Goal: Task Accomplishment & Management: Use online tool/utility

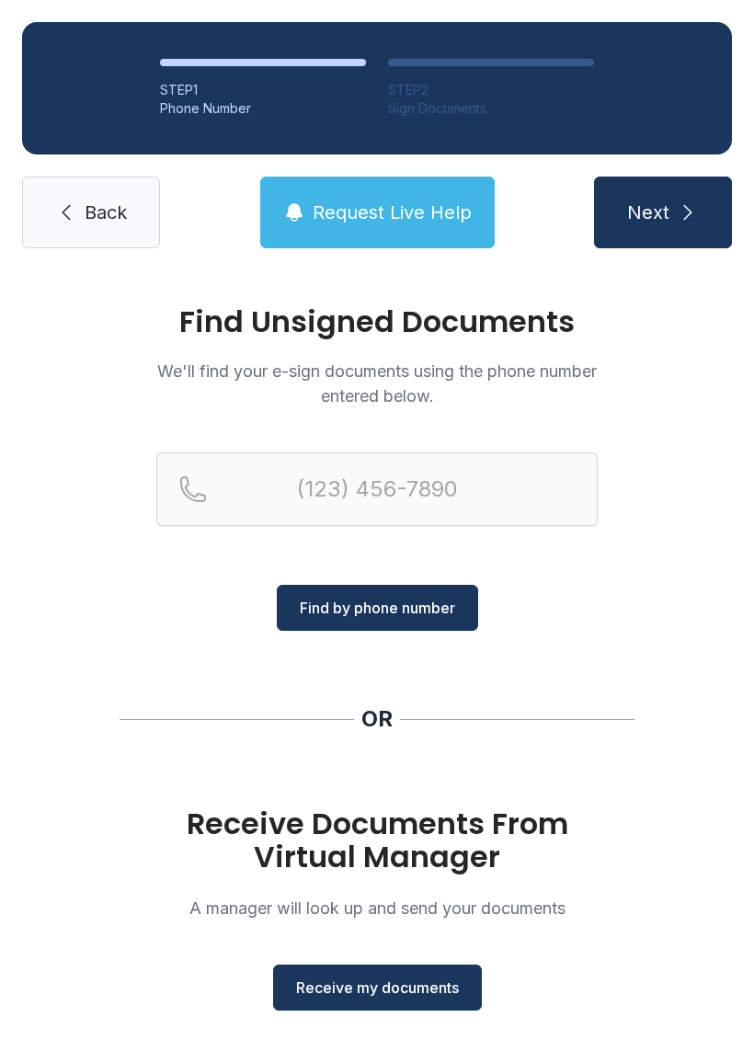
click at [345, 1001] on button "Receive my documents" at bounding box center [377, 988] width 209 height 46
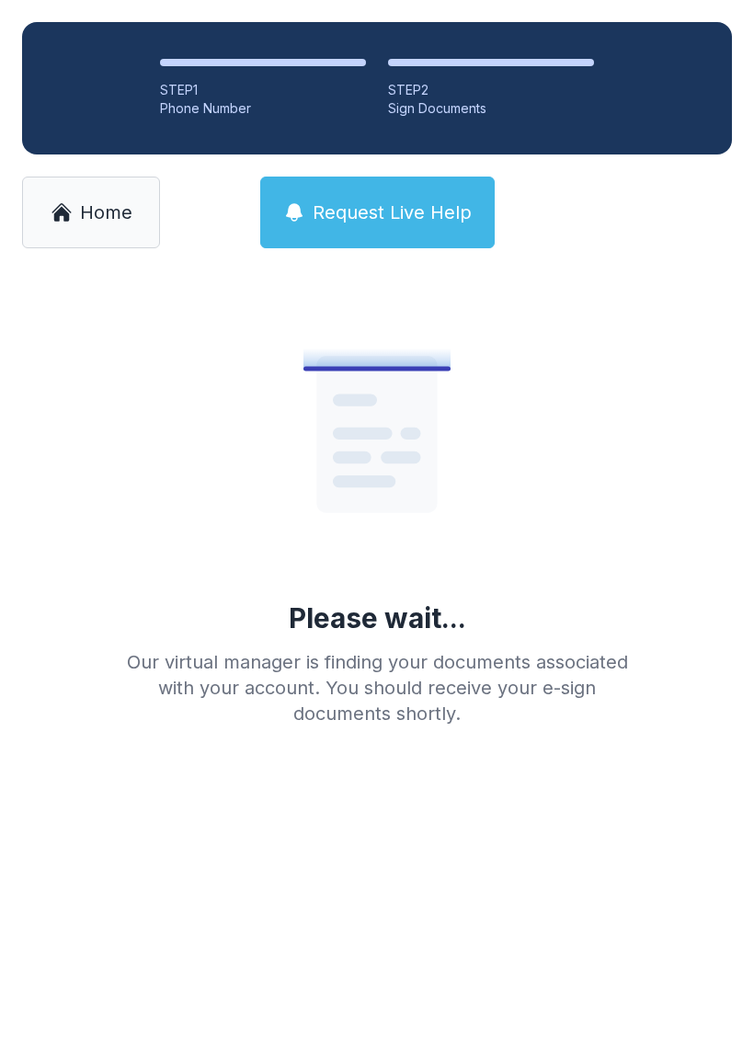
click at [84, 227] on link "Home" at bounding box center [91, 213] width 138 height 72
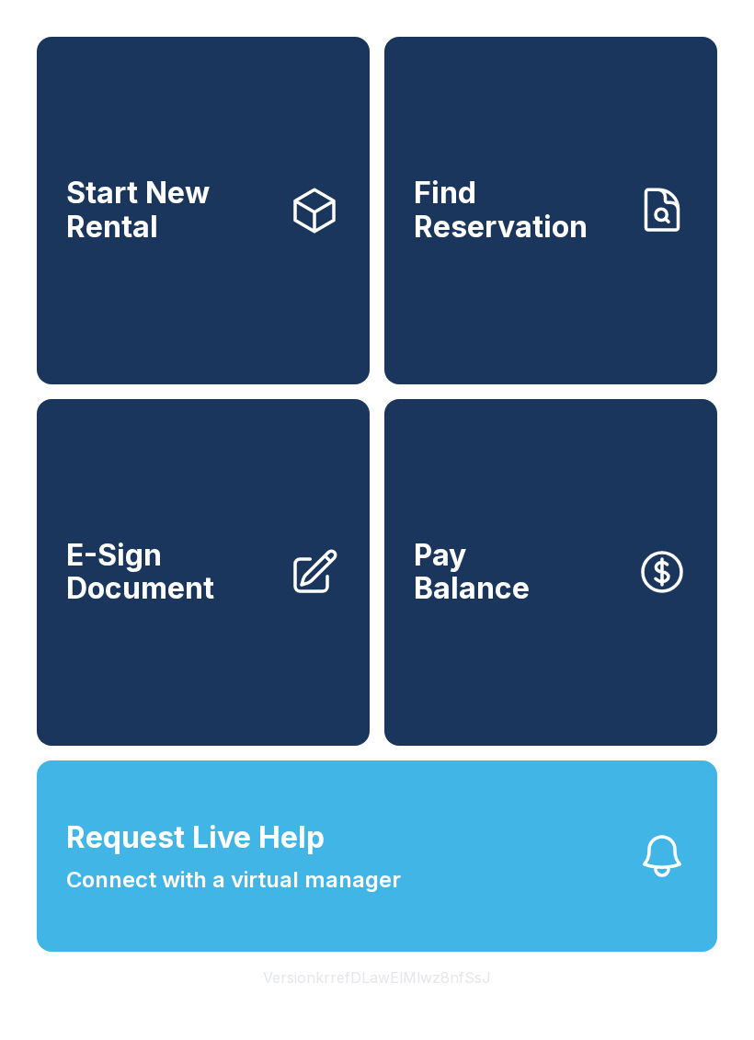
click at [150, 744] on link "E-Sign Document" at bounding box center [203, 573] width 333 height 348
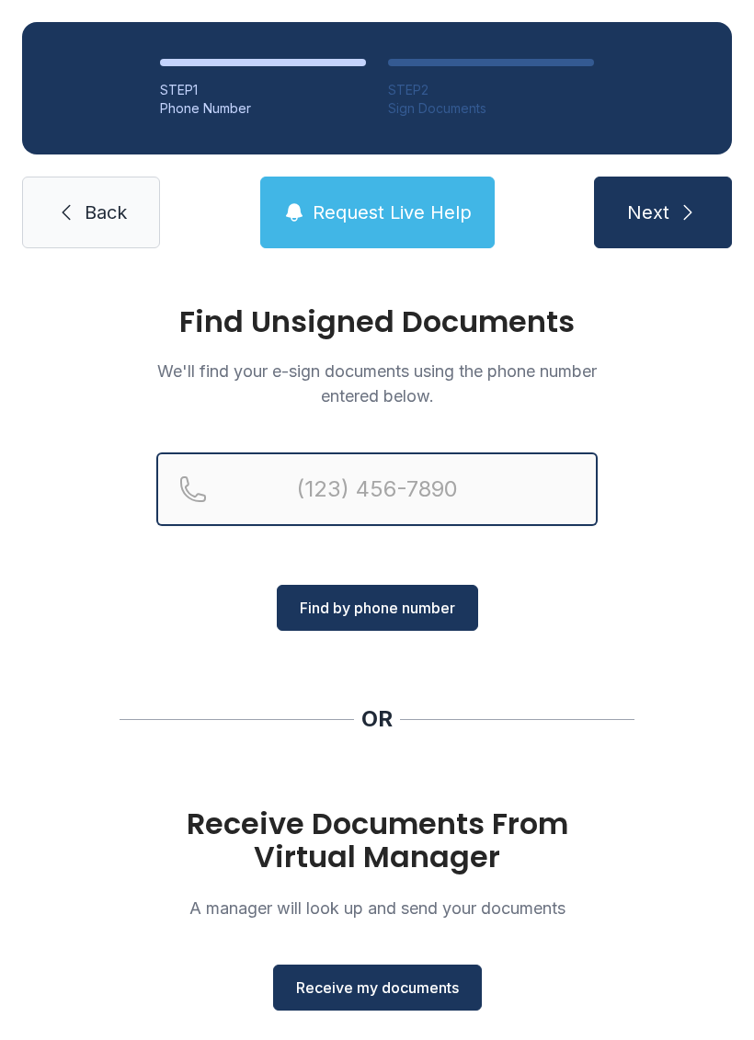
click at [331, 521] on input "Reservation phone number" at bounding box center [376, 489] width 441 height 74
type input "[PHONE_NUMBER]"
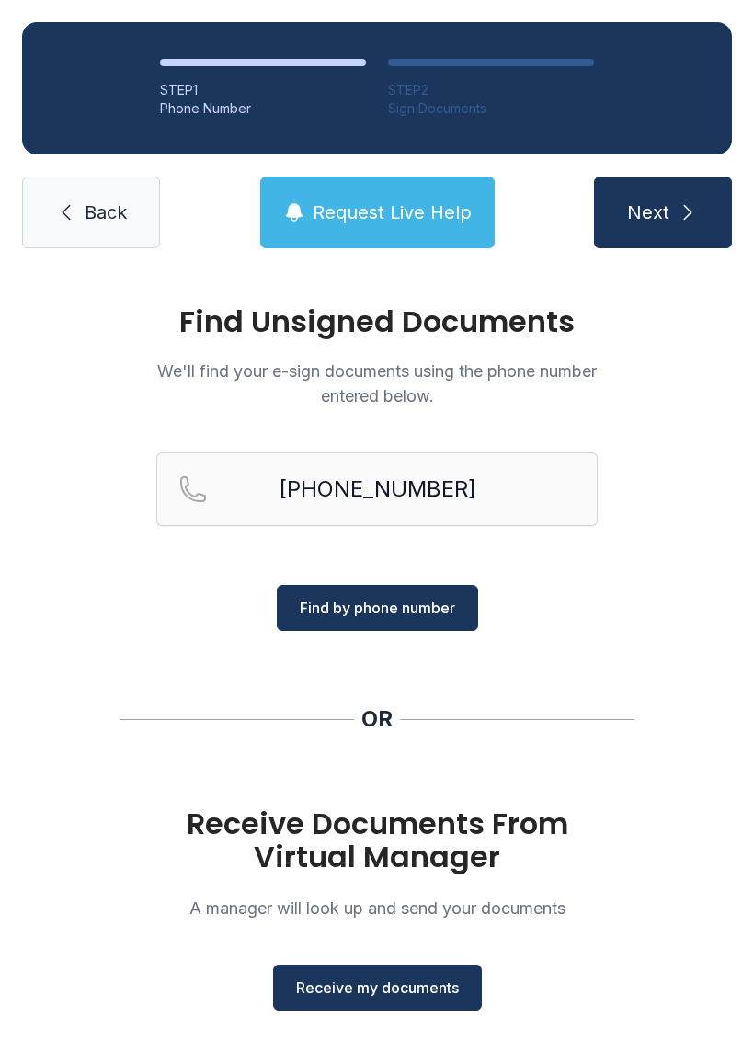
click at [396, 603] on span "Find by phone number" at bounding box center [377, 608] width 155 height 22
